Goal: Task Accomplishment & Management: Complete application form

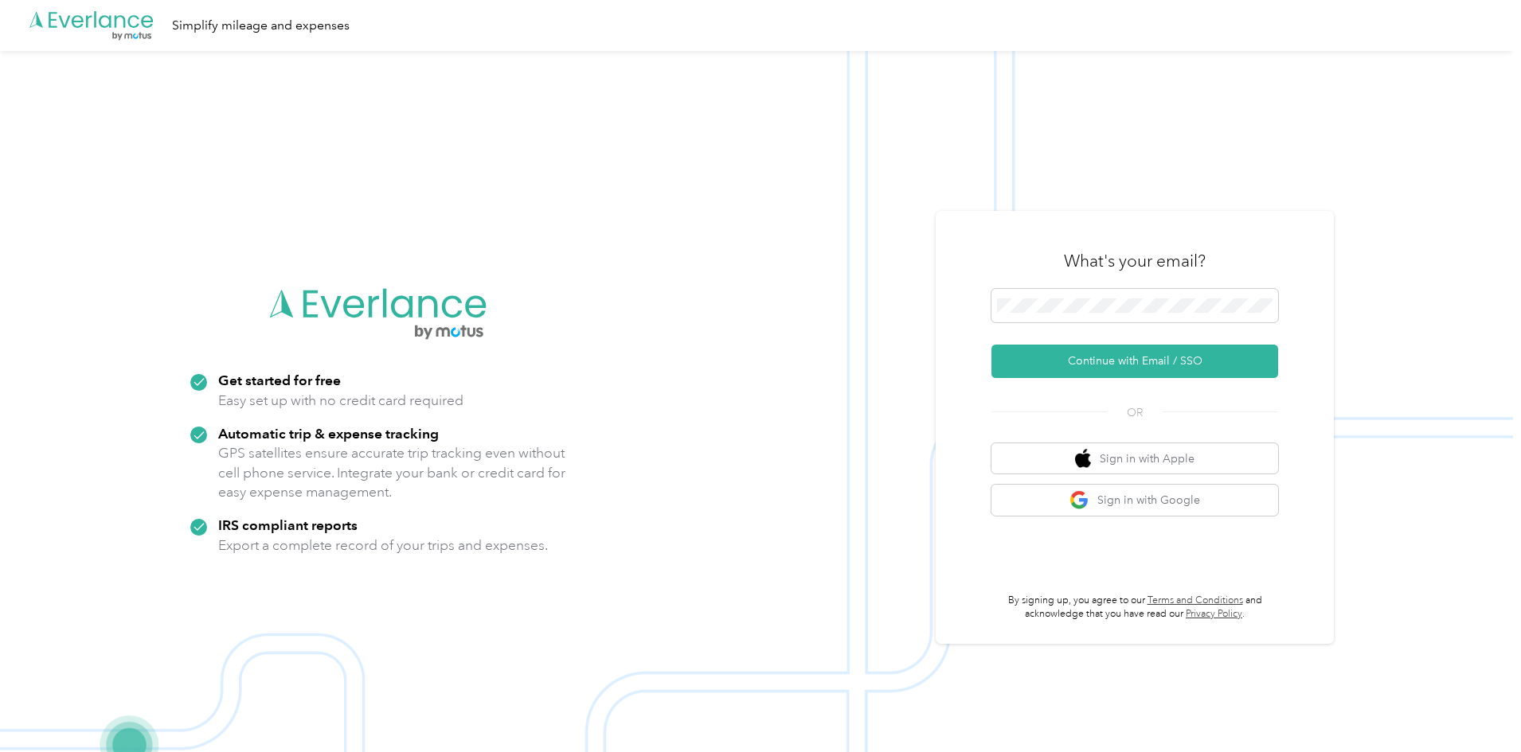
click at [1031, 283] on div "What's your email?" at bounding box center [1134, 261] width 287 height 56
click at [1128, 353] on button "Continue with Email / SSO" at bounding box center [1134, 361] width 287 height 33
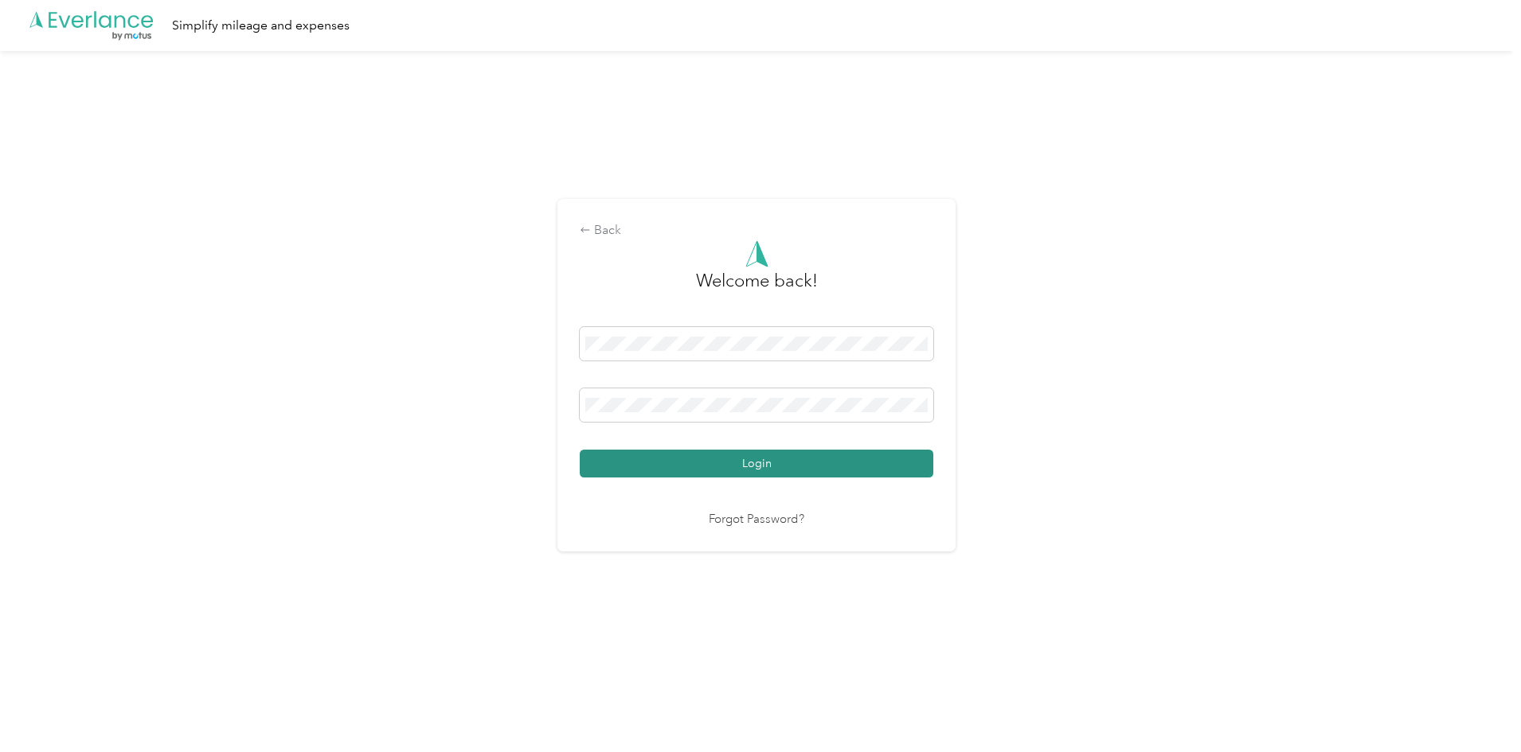
click at [748, 465] on button "Login" at bounding box center [757, 464] width 354 height 28
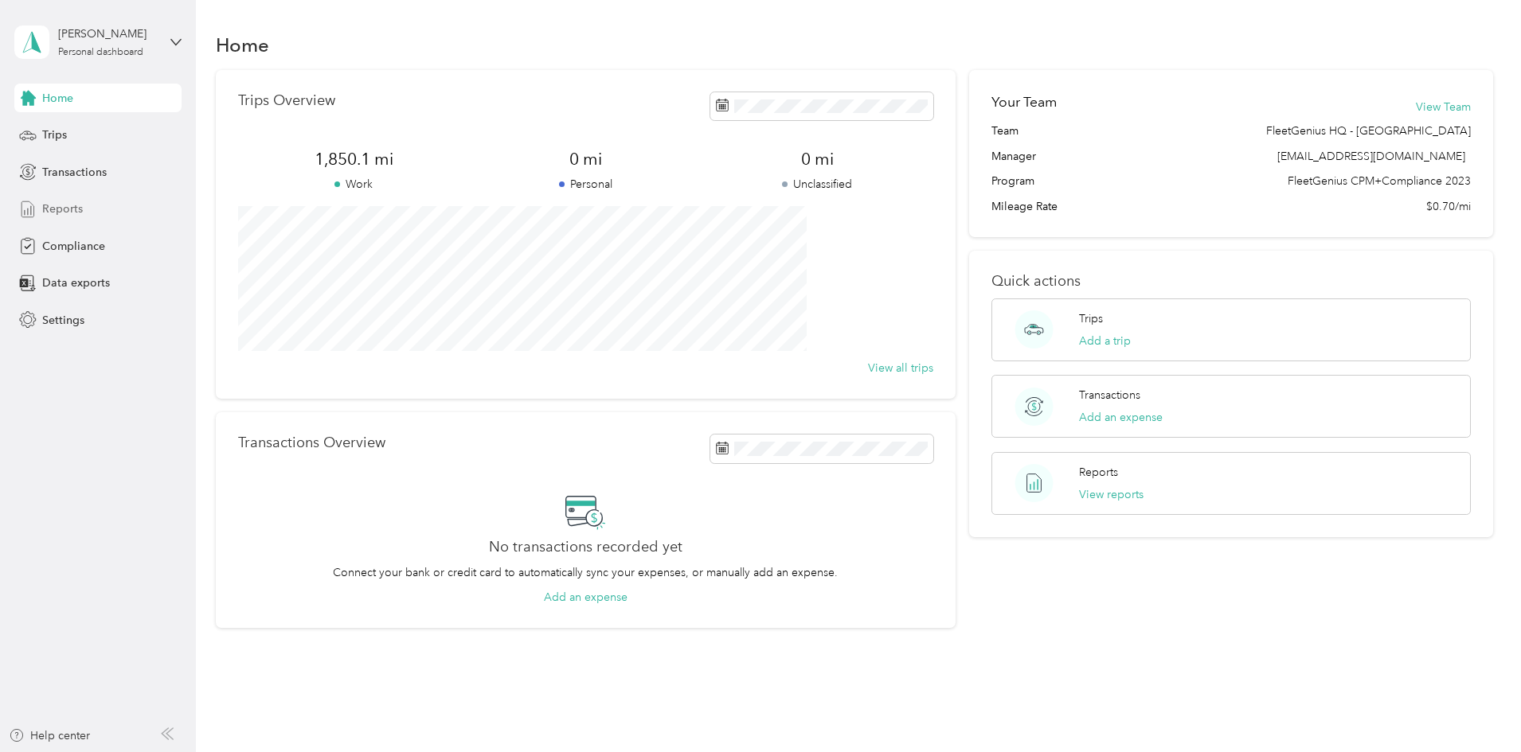
click at [49, 208] on span "Reports" at bounding box center [62, 209] width 41 height 17
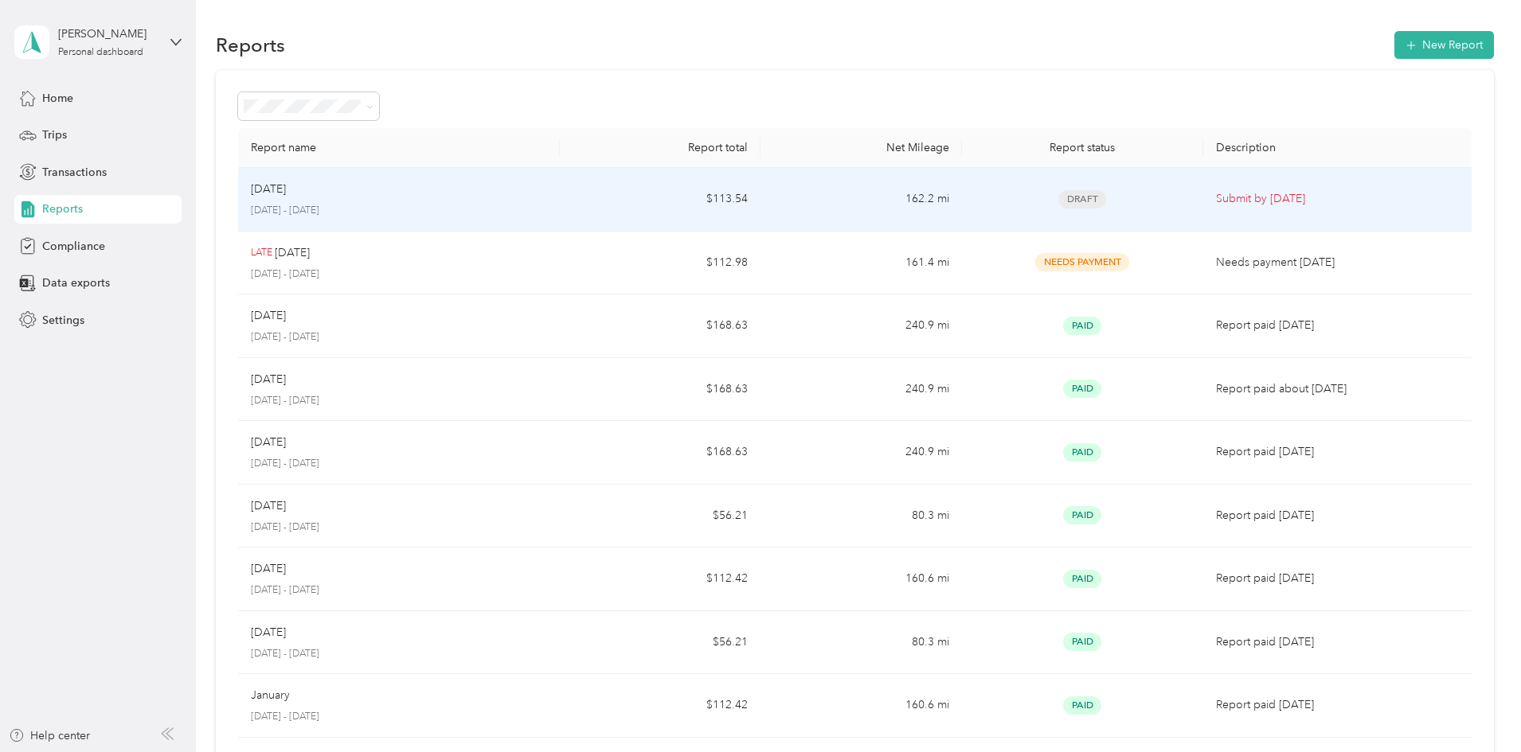
click at [1216, 199] on p "Submit by [DATE]" at bounding box center [1337, 199] width 243 height 18
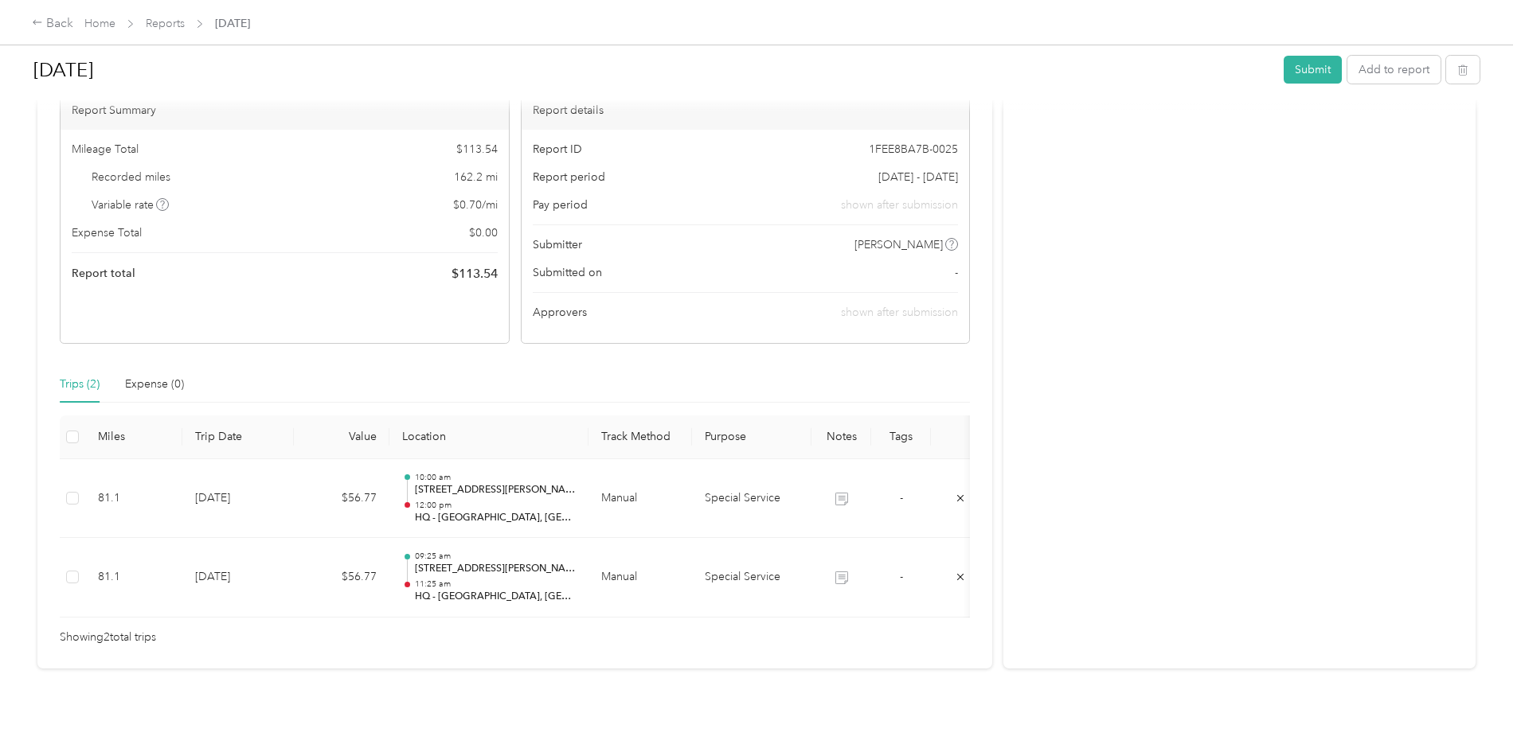
scroll to position [169, 0]
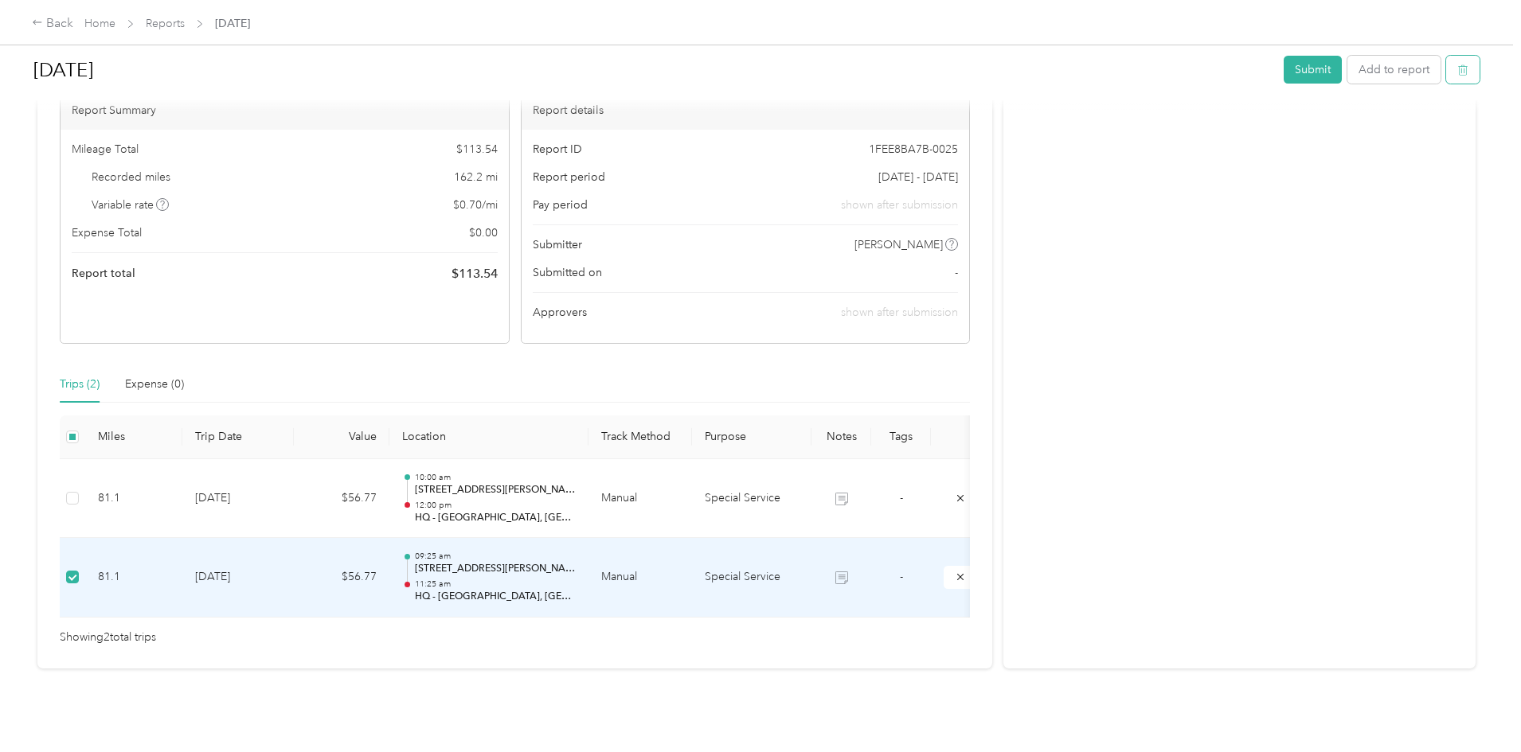
click at [1457, 70] on icon "button" at bounding box center [1462, 69] width 11 height 11
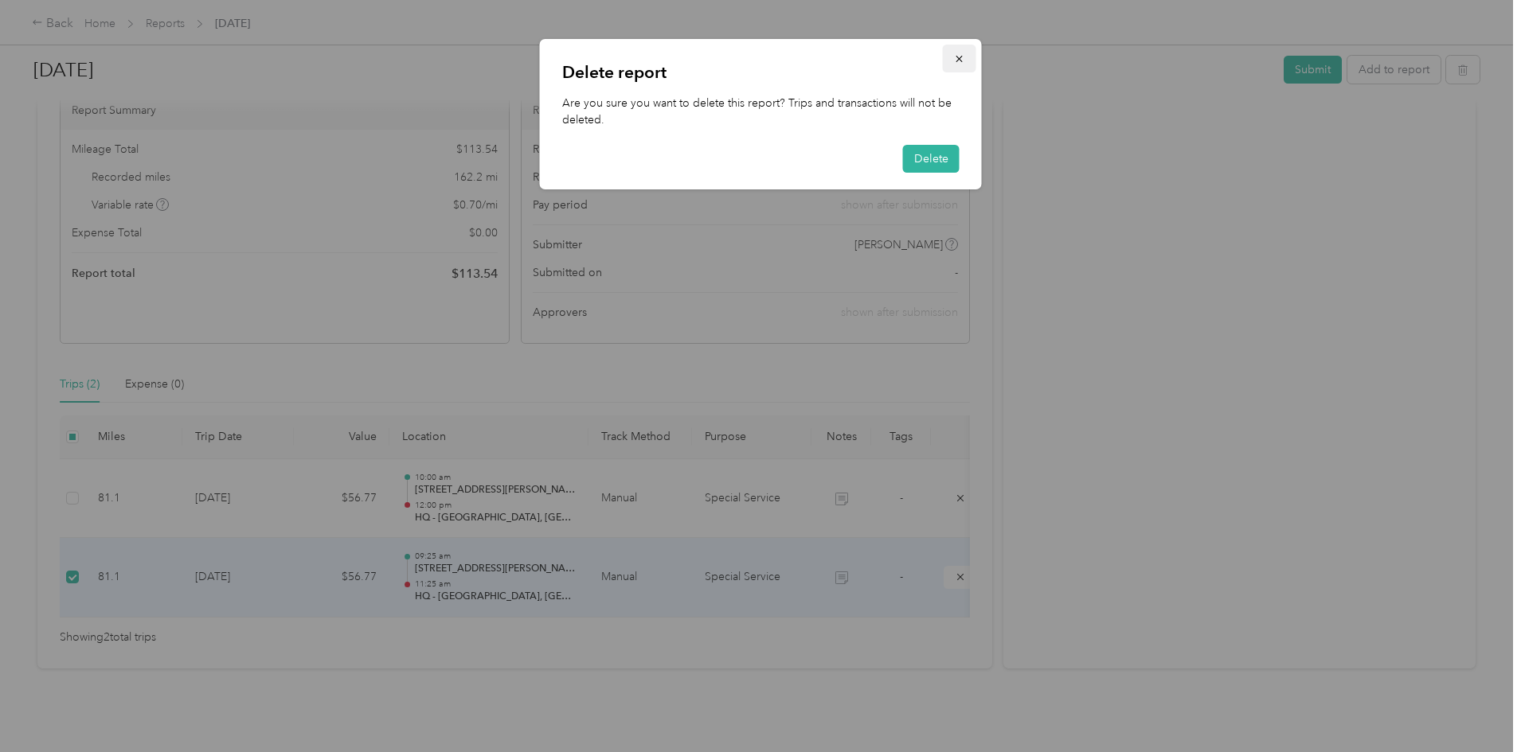
click at [959, 60] on icon "button" at bounding box center [958, 59] width 6 height 6
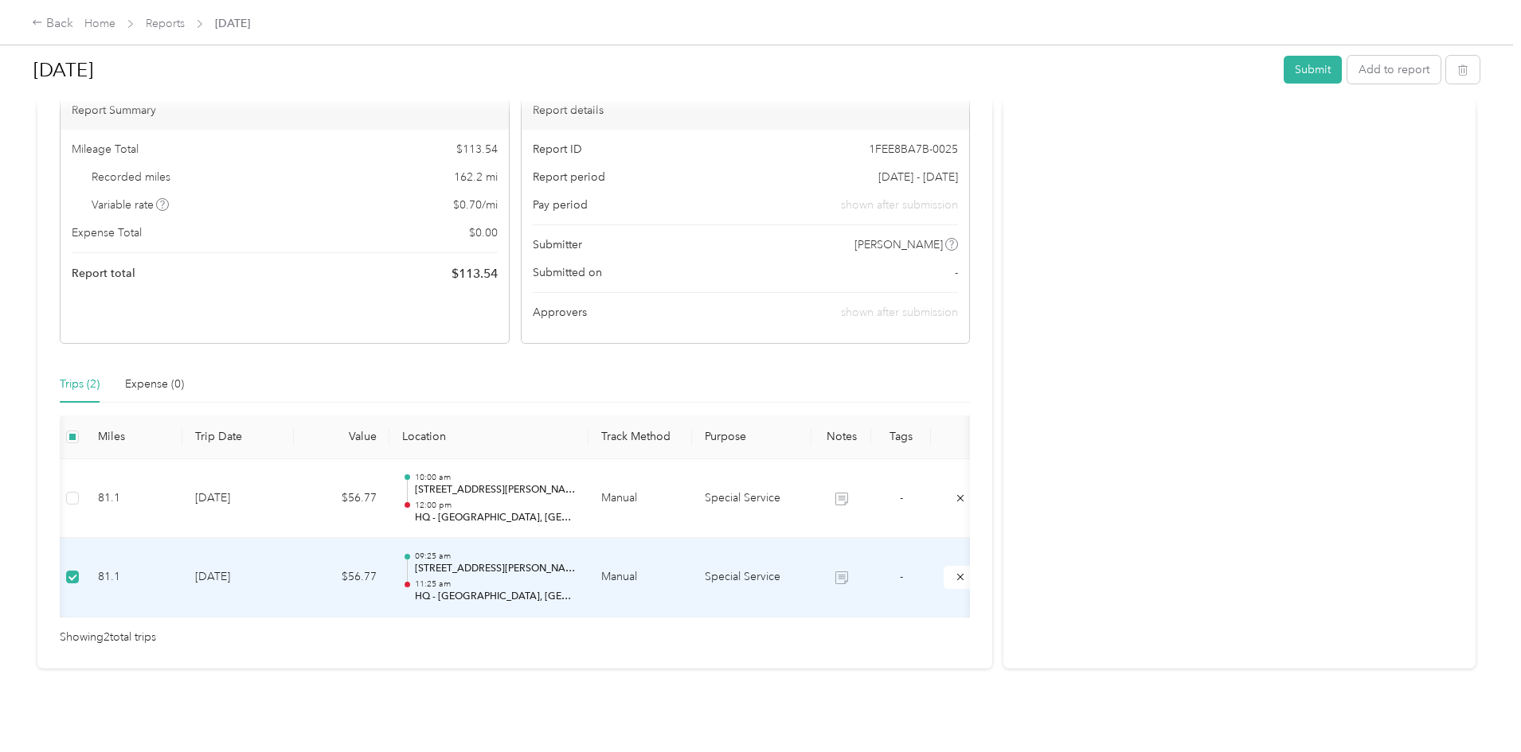
scroll to position [0, 192]
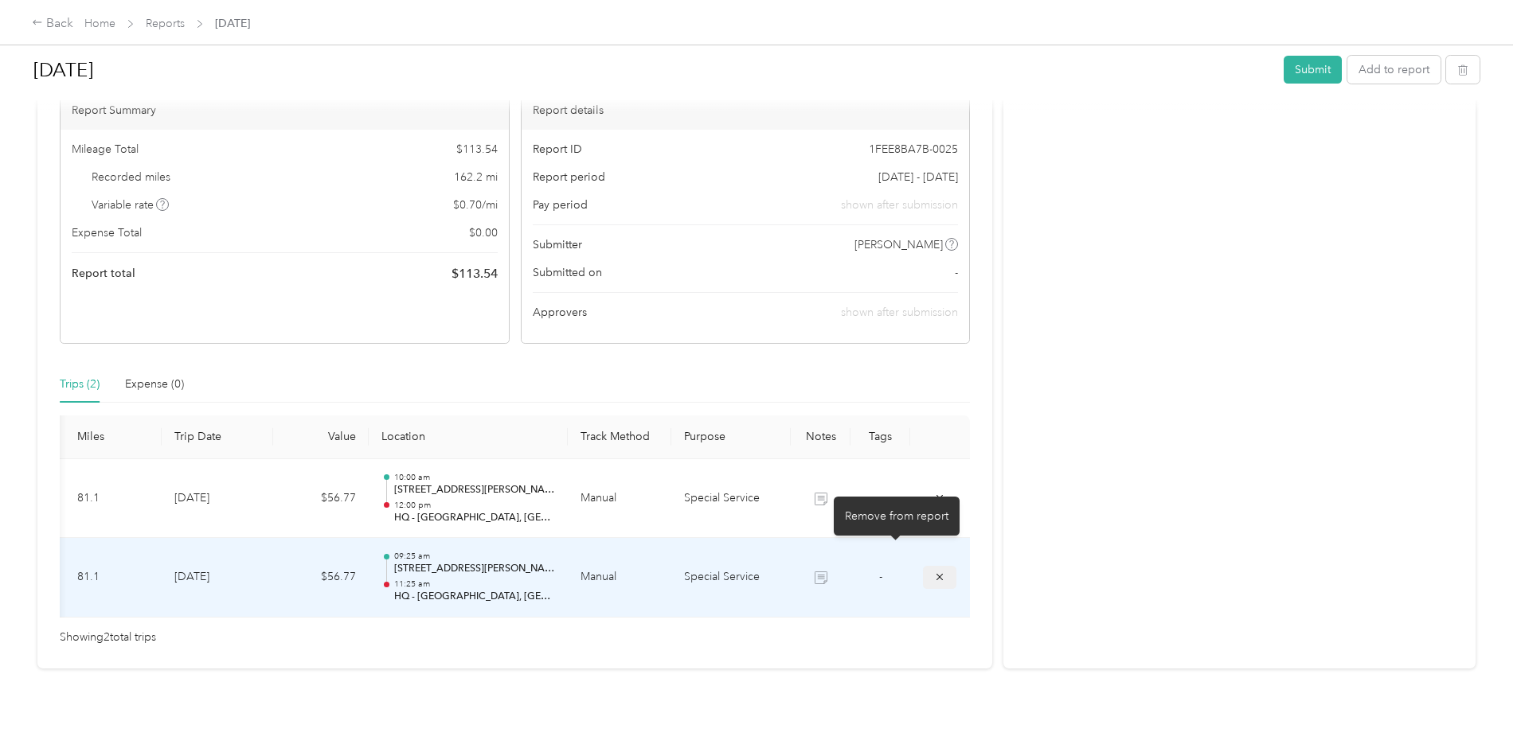
click at [934, 572] on icon "submit" at bounding box center [939, 577] width 11 height 11
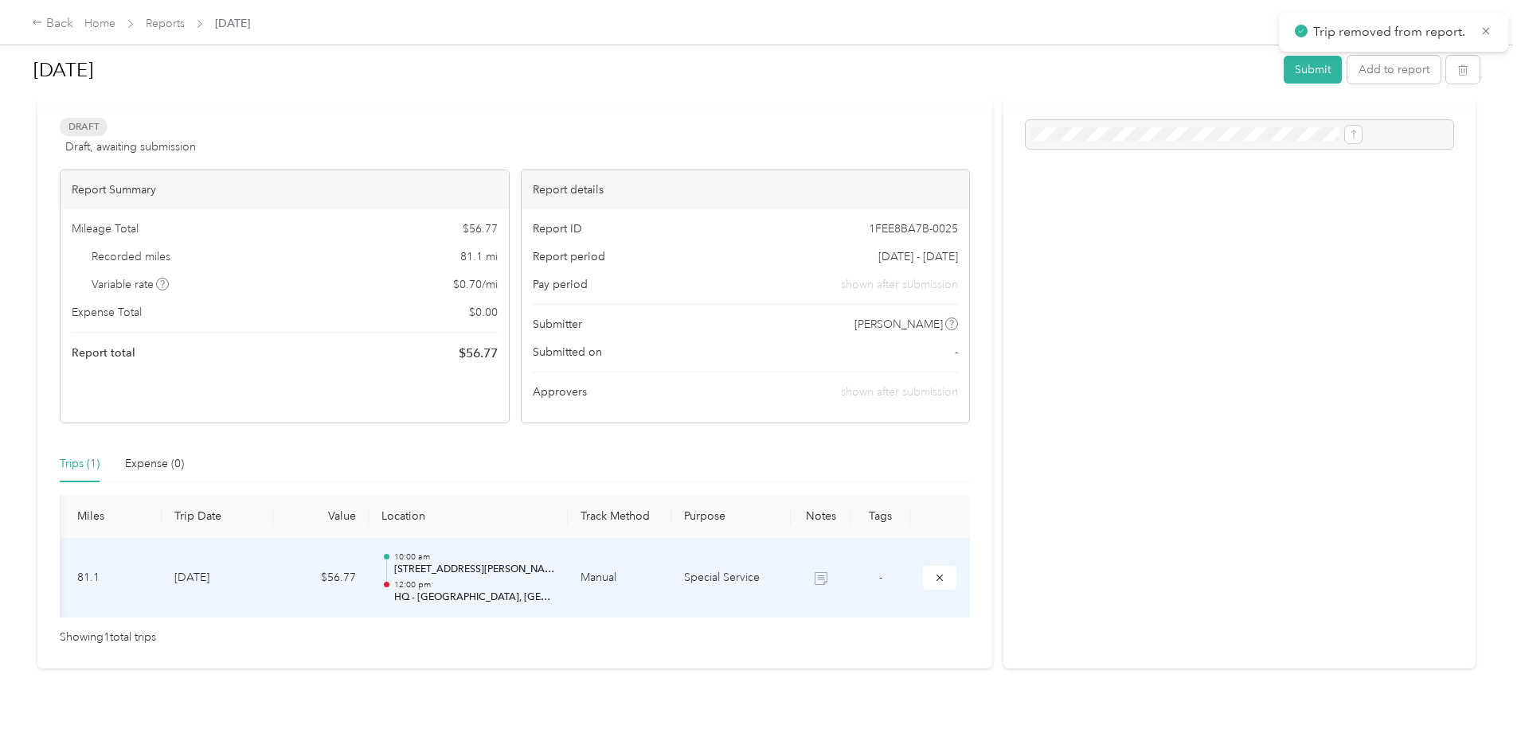
scroll to position [89, 0]
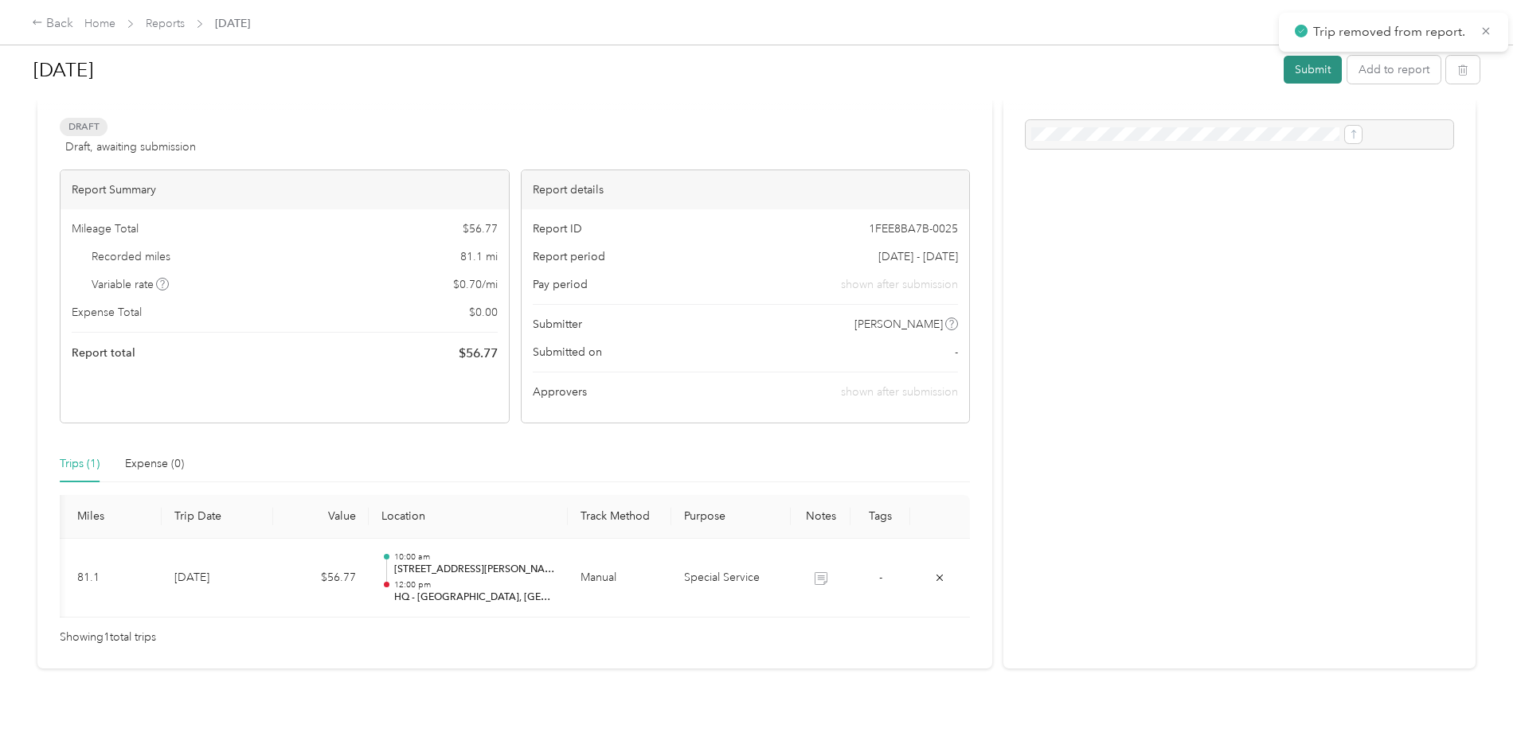
click at [1283, 63] on button "Submit" at bounding box center [1312, 70] width 58 height 28
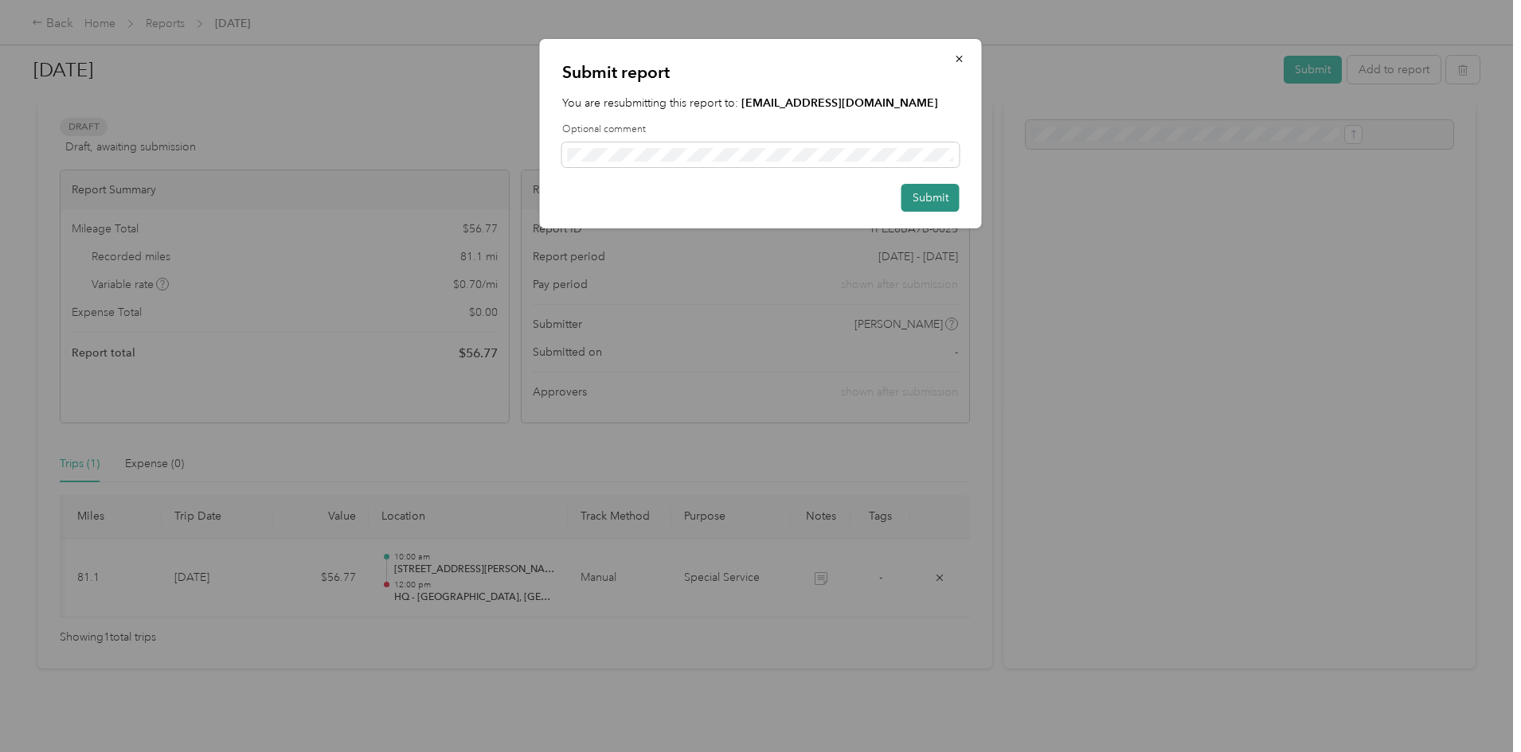
click at [947, 195] on button "Submit" at bounding box center [930, 198] width 58 height 28
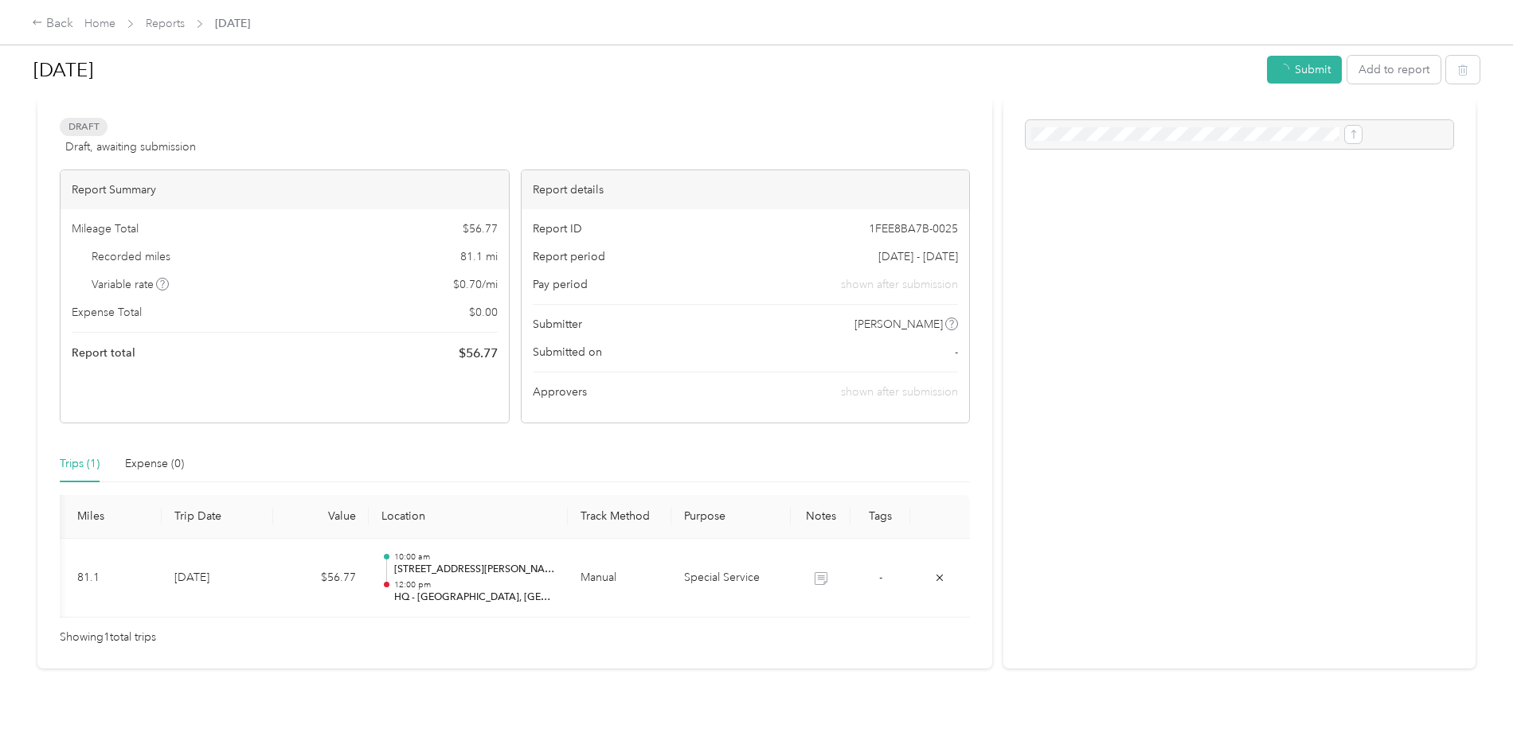
scroll to position [50, 0]
